Goal: Information Seeking & Learning: Check status

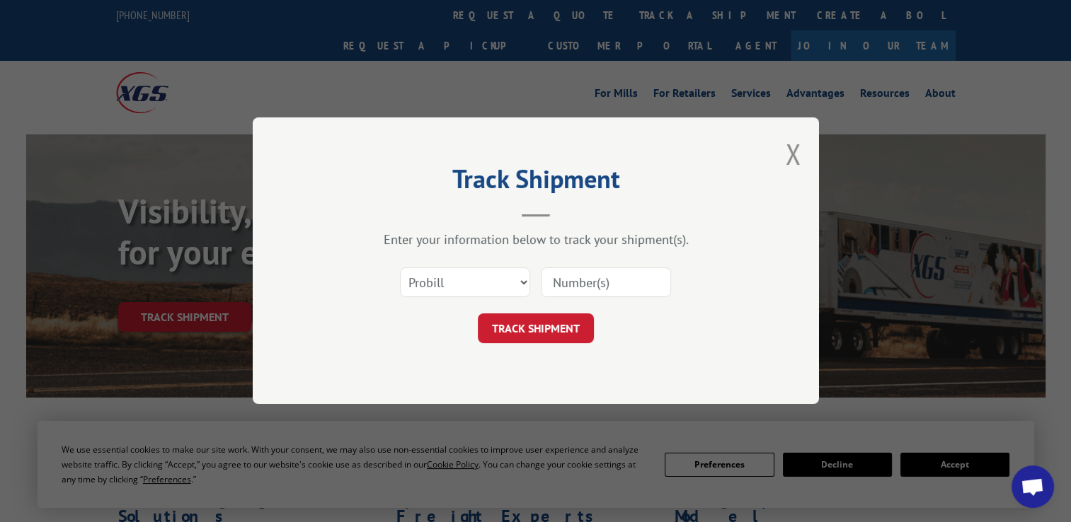
click at [628, 285] on input at bounding box center [606, 283] width 130 height 30
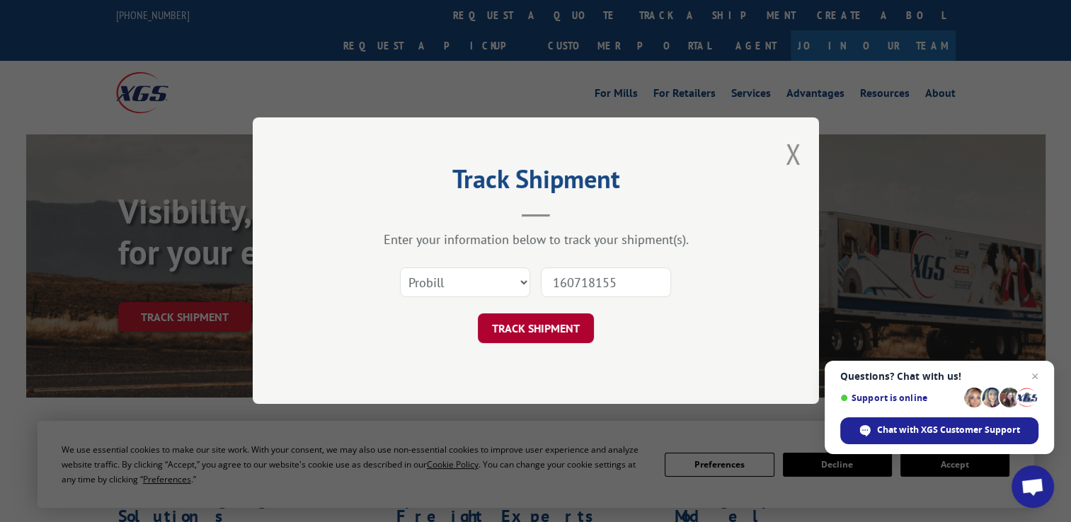
type input "160718155"
click at [569, 335] on button "TRACK SHIPMENT" at bounding box center [536, 329] width 116 height 30
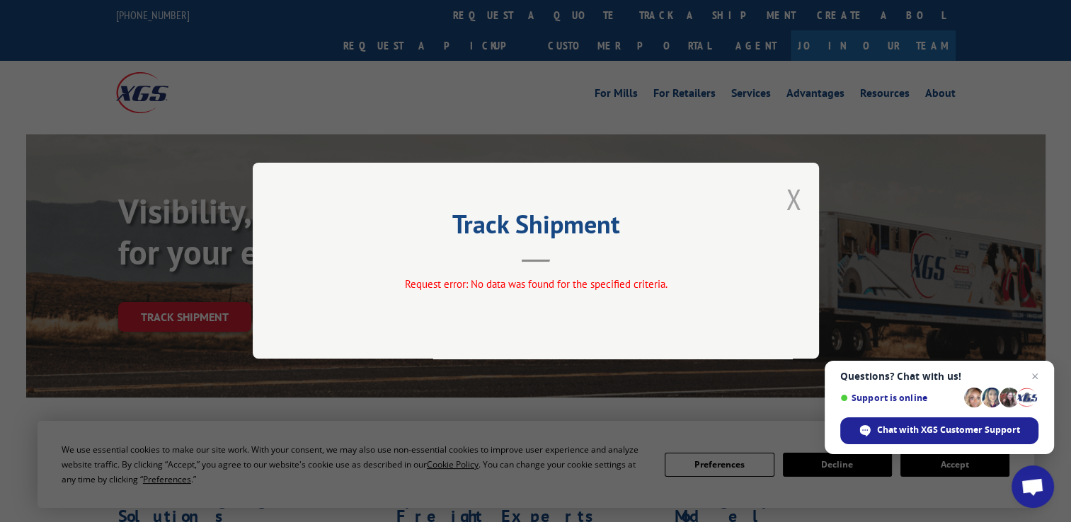
click at [796, 202] on button "Close modal" at bounding box center [794, 200] width 16 height 38
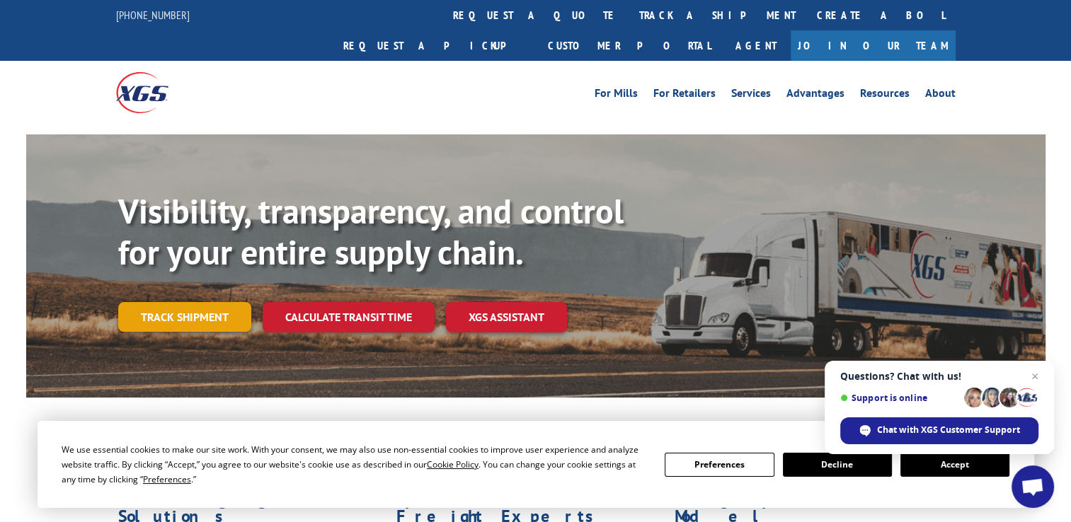
click at [227, 302] on link "Track shipment" at bounding box center [184, 317] width 133 height 30
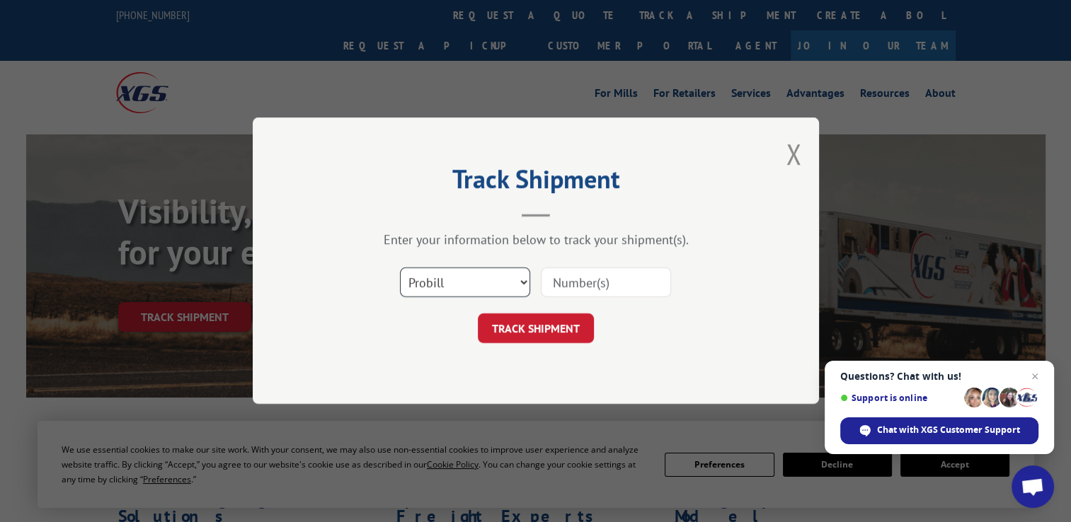
click at [475, 286] on select "Select category... Probill BOL PO" at bounding box center [465, 283] width 130 height 30
select select "bol"
click at [400, 268] on select "Select category... Probill BOL PO" at bounding box center [465, 283] width 130 height 30
click at [564, 279] on input at bounding box center [606, 283] width 130 height 30
type input "7058558"
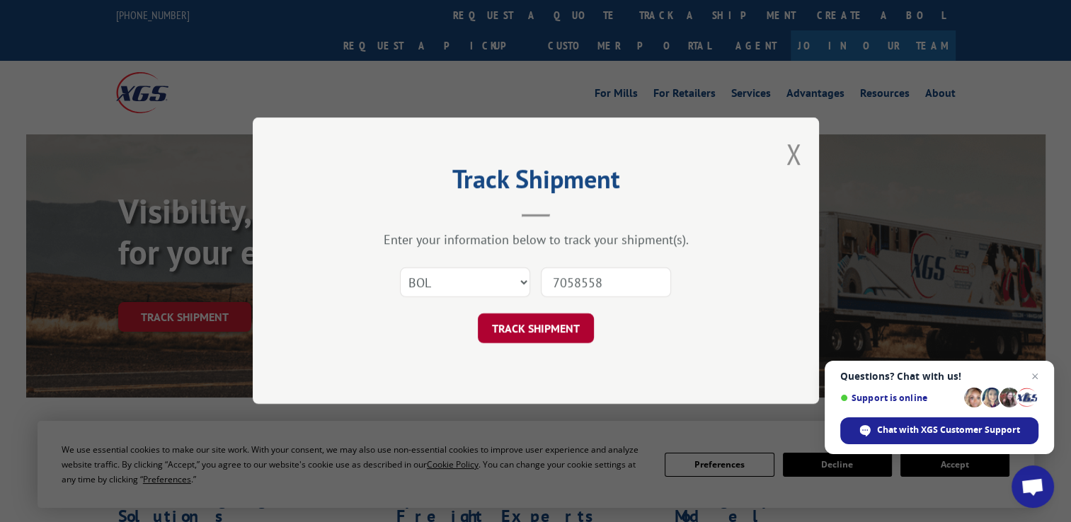
click at [566, 324] on button "TRACK SHIPMENT" at bounding box center [536, 329] width 116 height 30
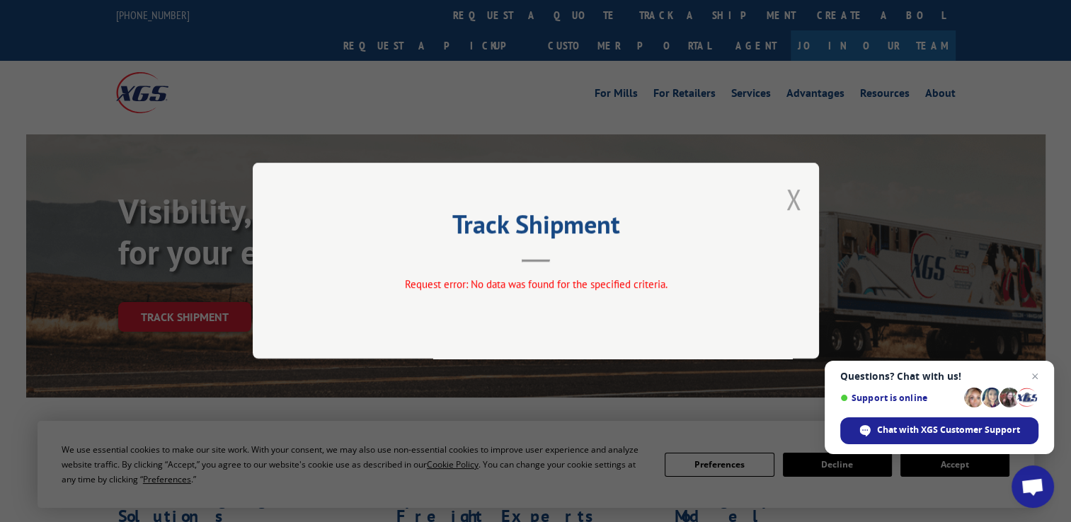
click at [793, 200] on button "Close modal" at bounding box center [794, 200] width 16 height 38
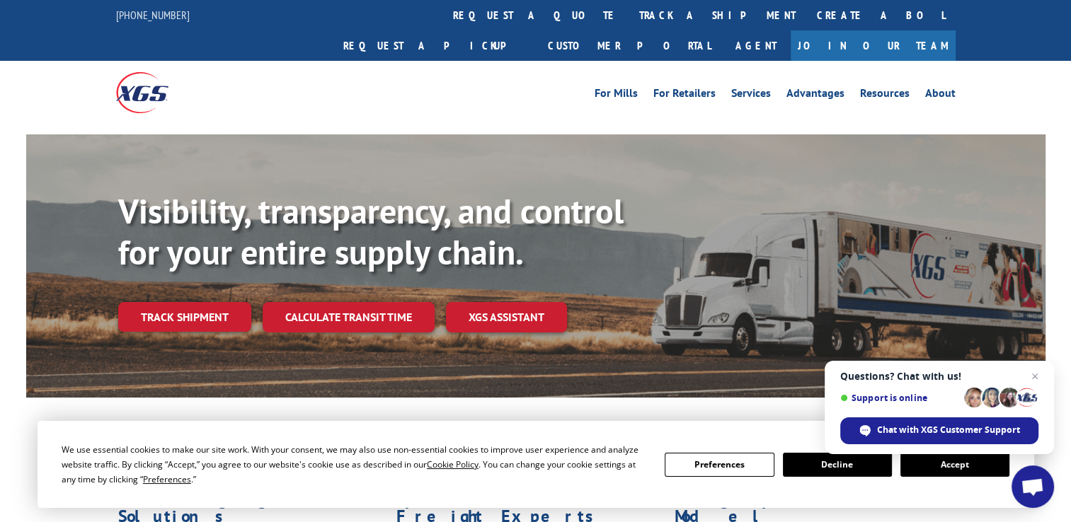
click at [966, 463] on button "Accept" at bounding box center [955, 465] width 109 height 24
